Goal: Find specific page/section: Find specific page/section

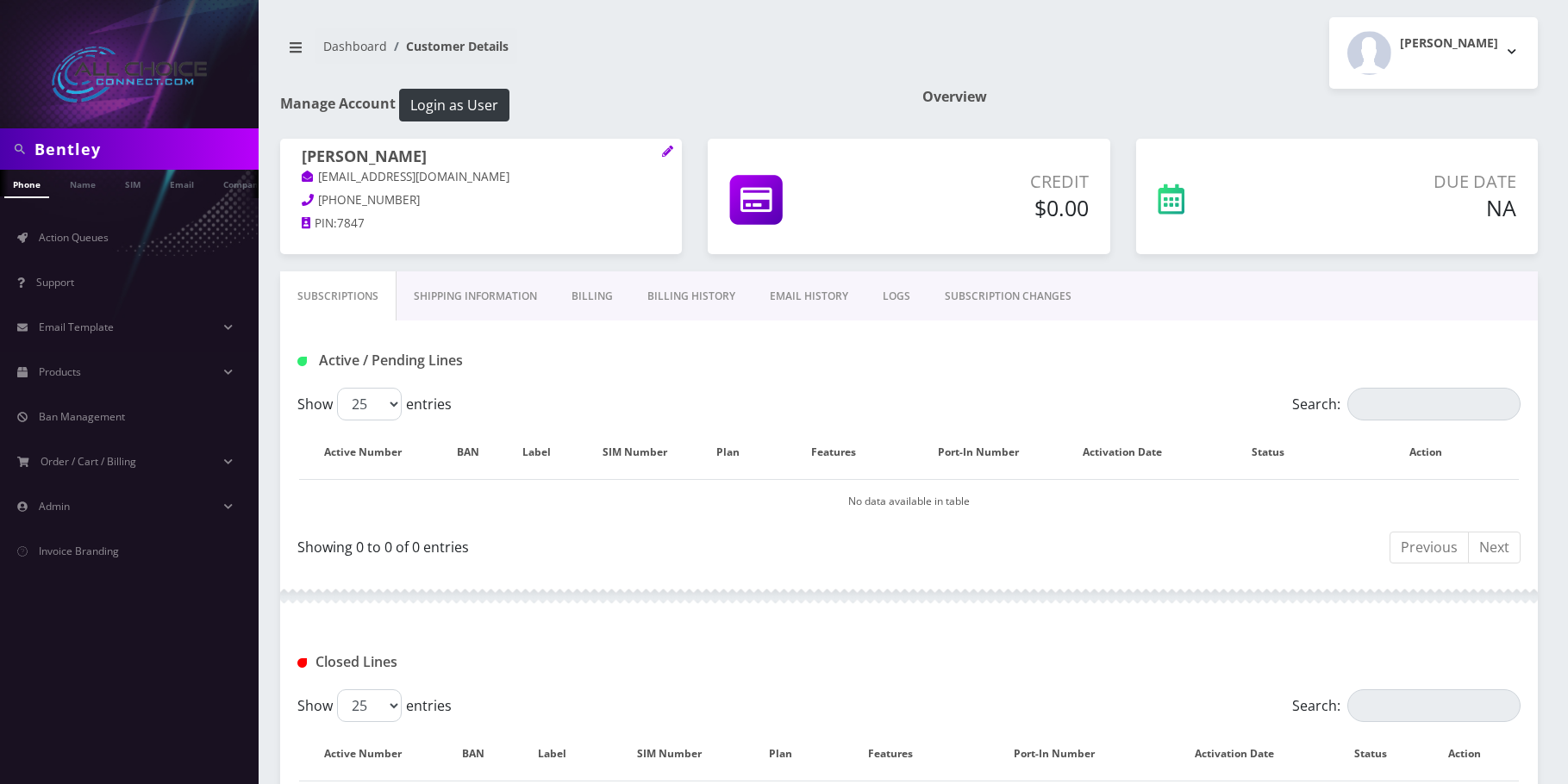
click at [86, 160] on input "Bentley" at bounding box center [144, 148] width 220 height 33
type input "ball"
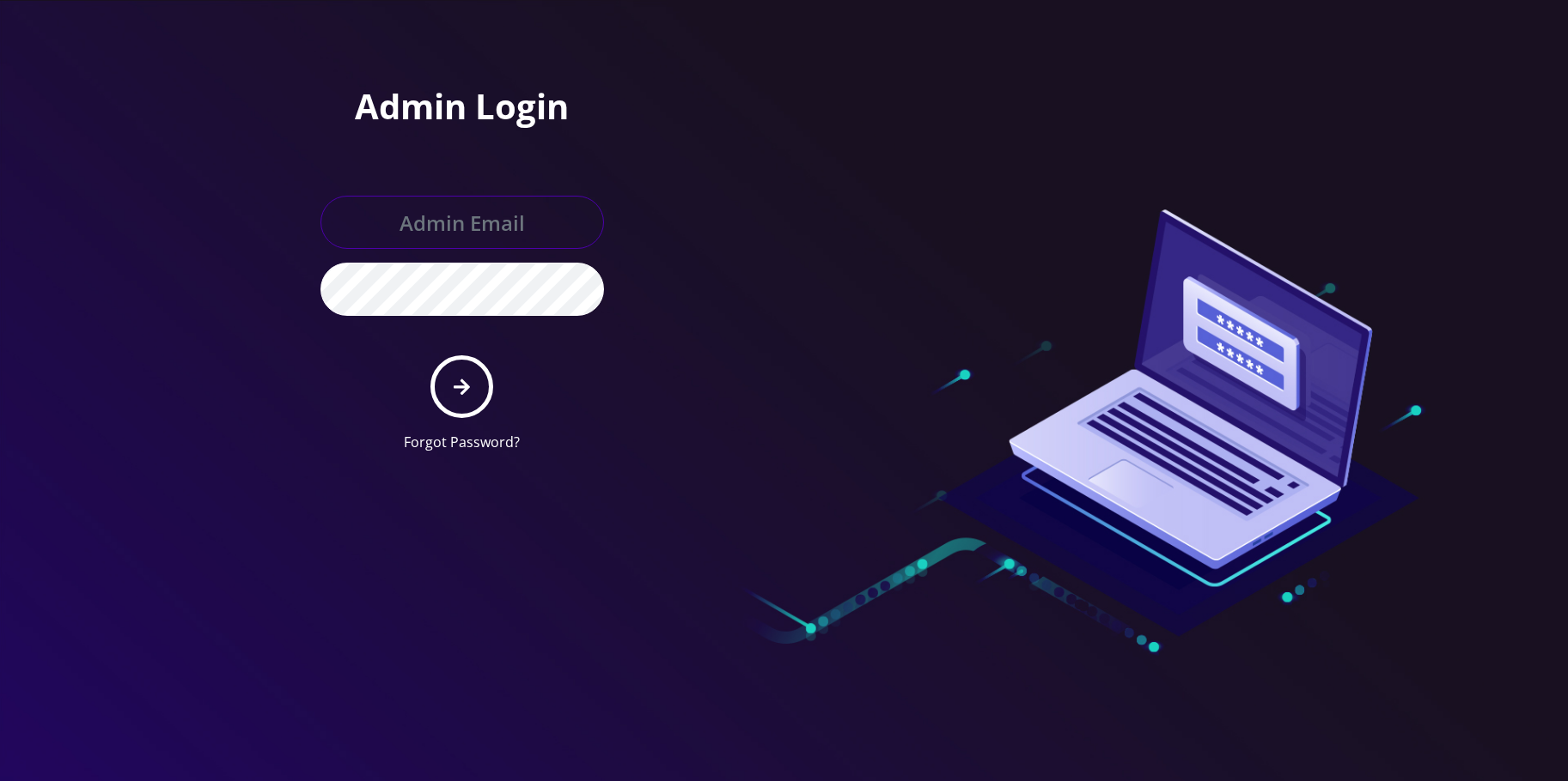
type input "[EMAIL_ADDRESS][DOMAIN_NAME]"
click at [466, 376] on button "submit" at bounding box center [461, 386] width 62 height 62
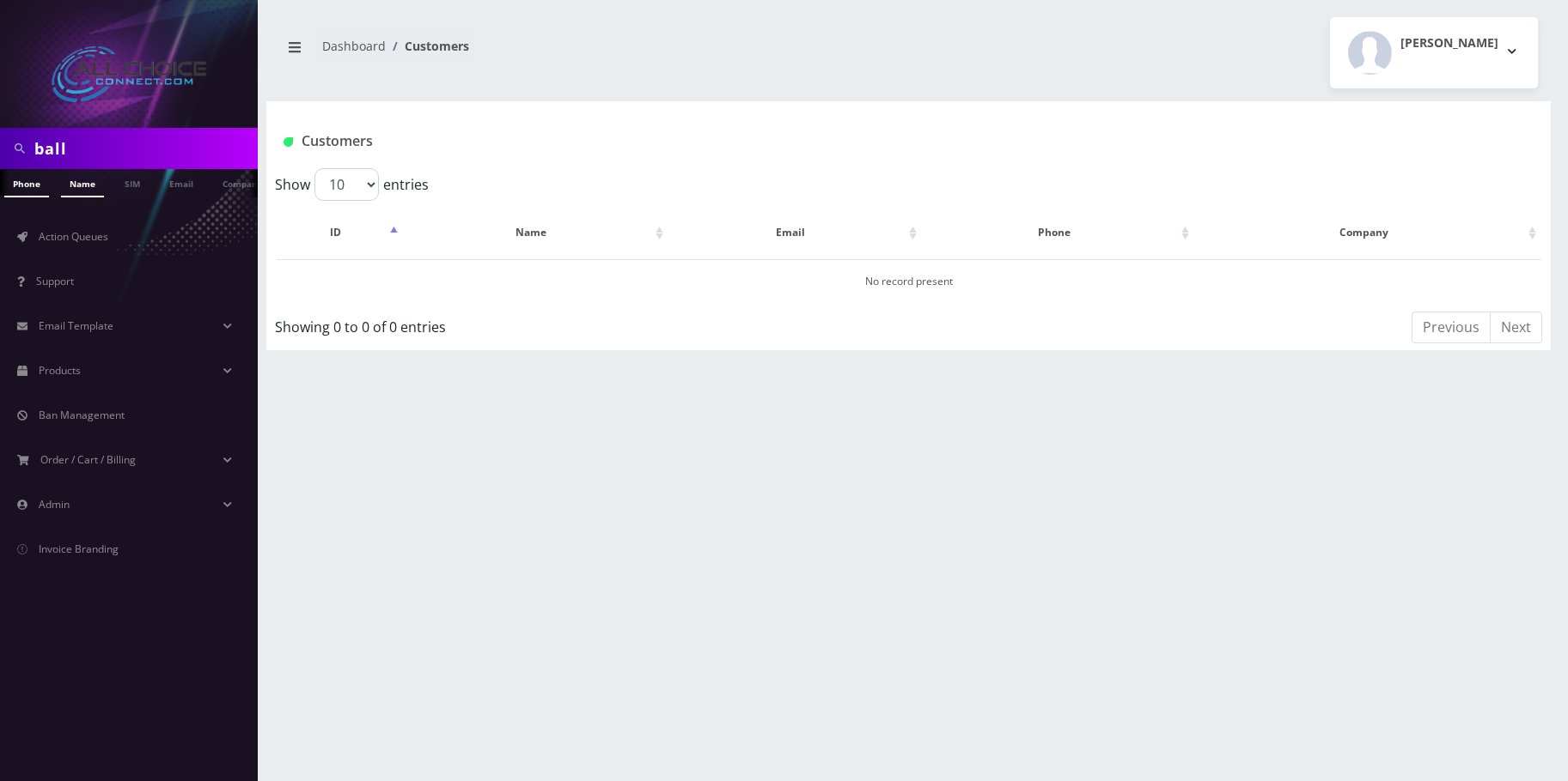
click at [90, 170] on link "Name" at bounding box center [82, 183] width 43 height 28
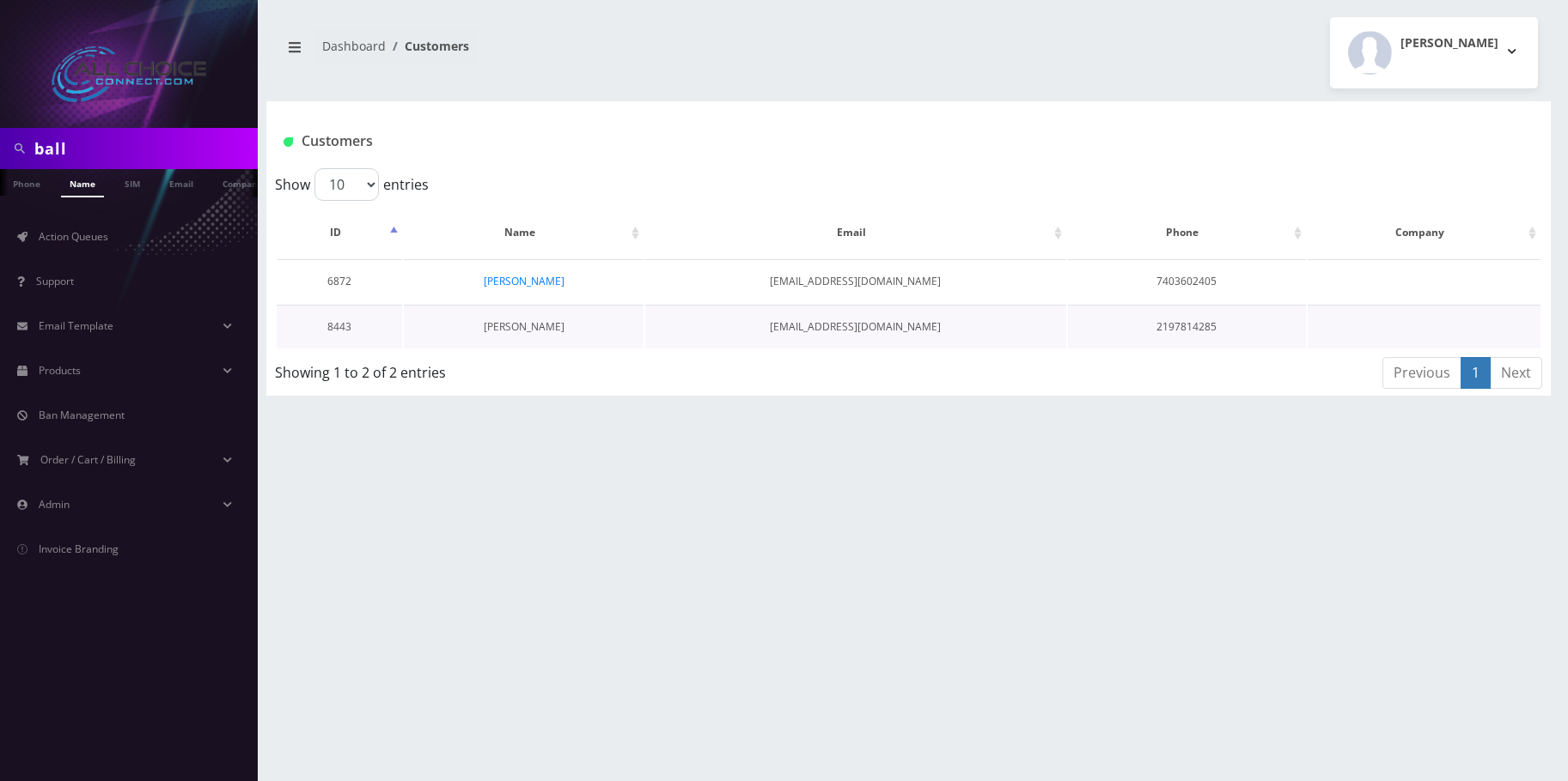
click at [527, 327] on link "Jayden Ball" at bounding box center [524, 326] width 81 height 15
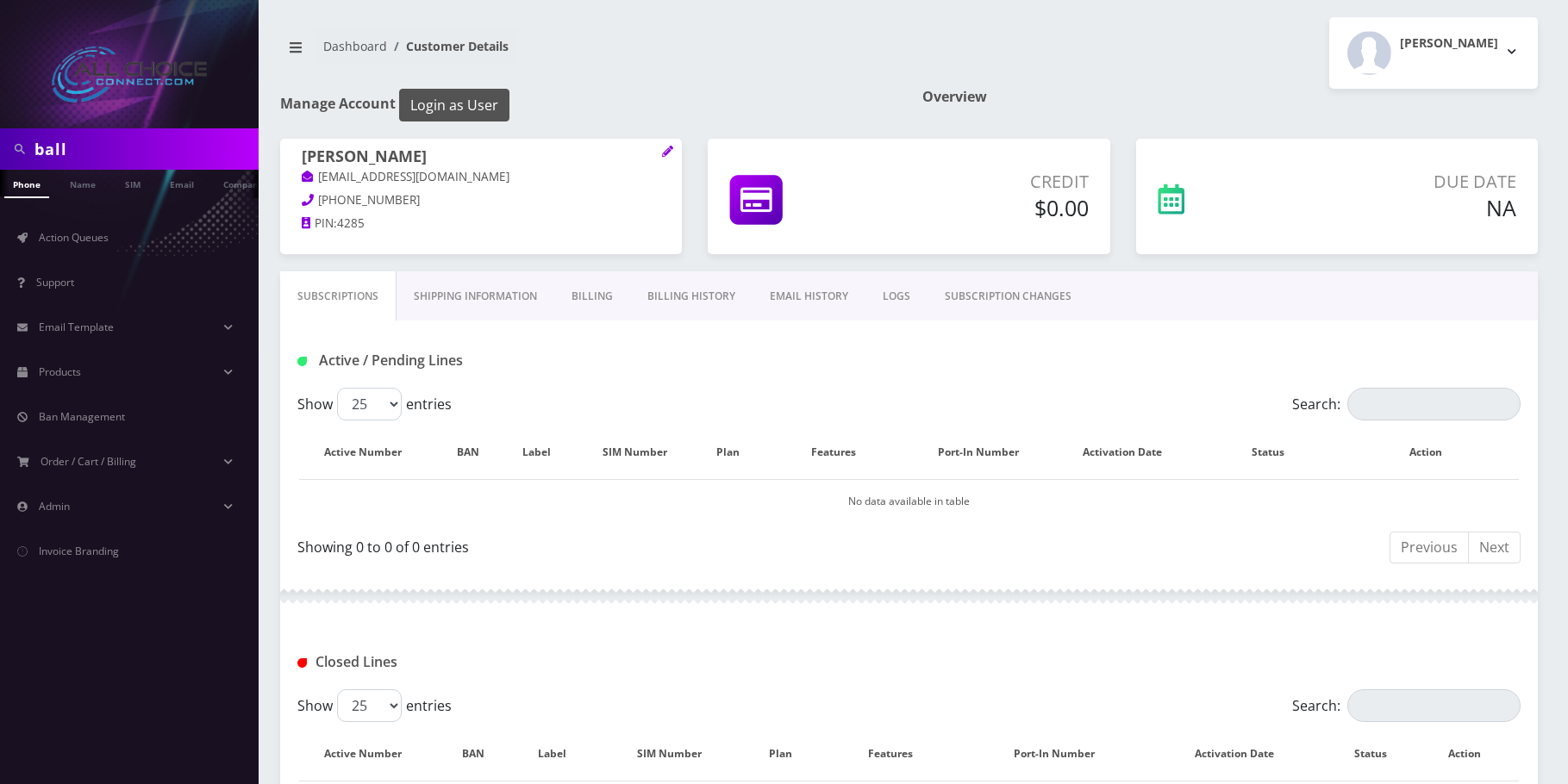
click at [441, 100] on button "Login as User" at bounding box center [454, 105] width 110 height 33
